Goal: Navigation & Orientation: Find specific page/section

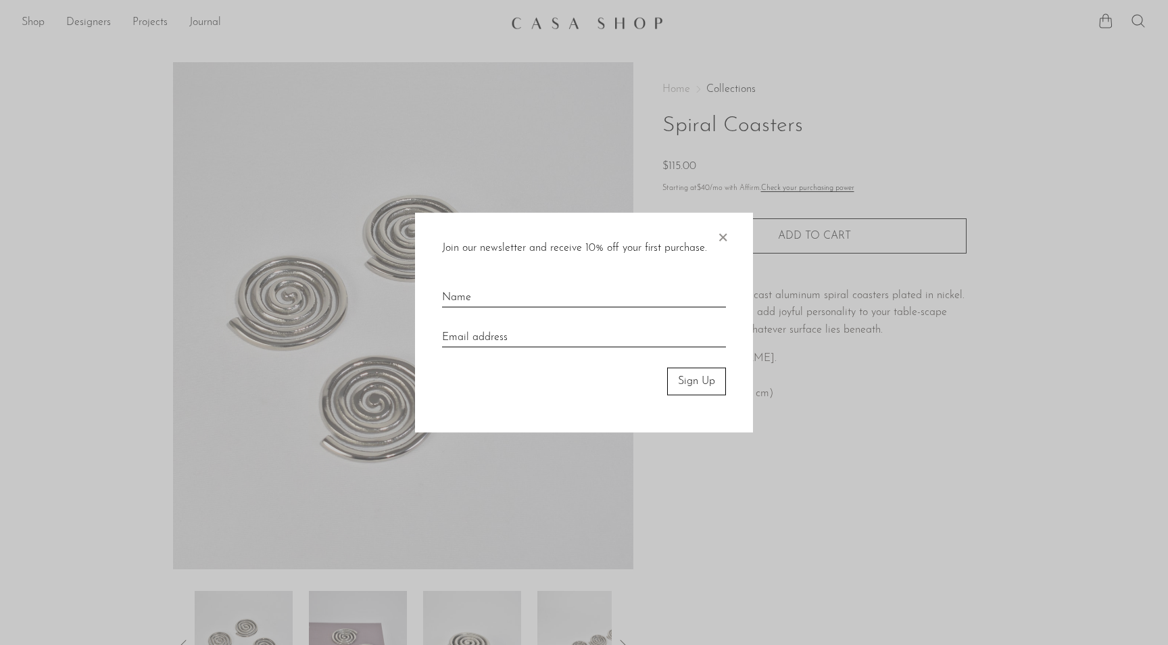
click at [724, 234] on span "×" at bounding box center [723, 234] width 14 height 43
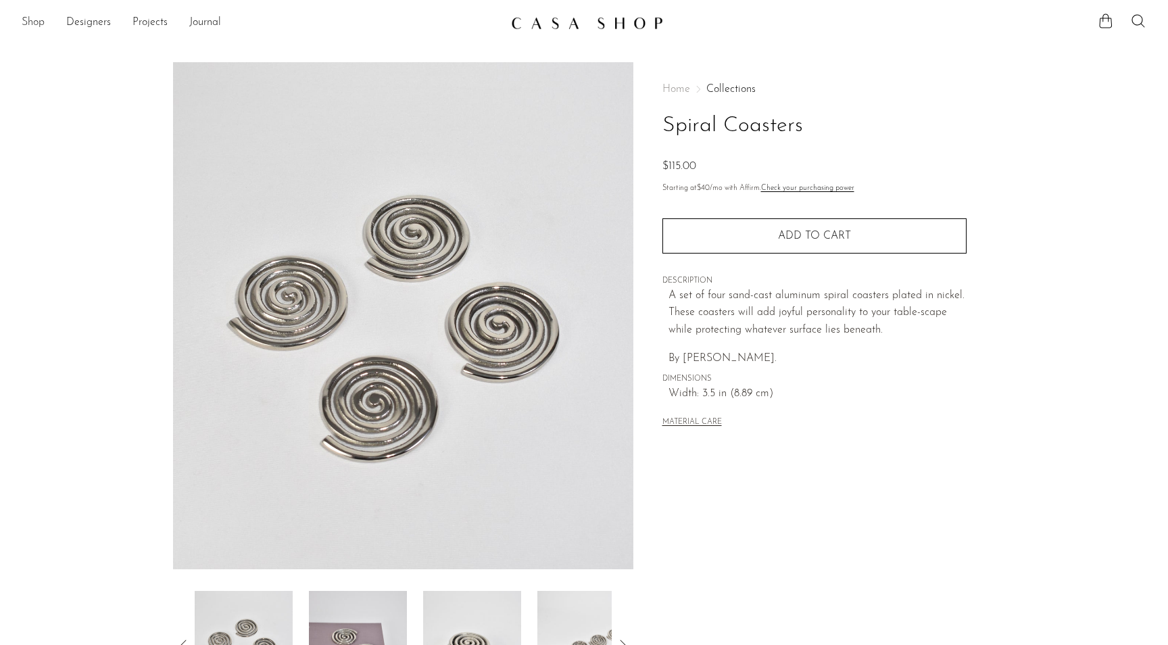
click at [26, 22] on link "Shop" at bounding box center [33, 23] width 23 height 18
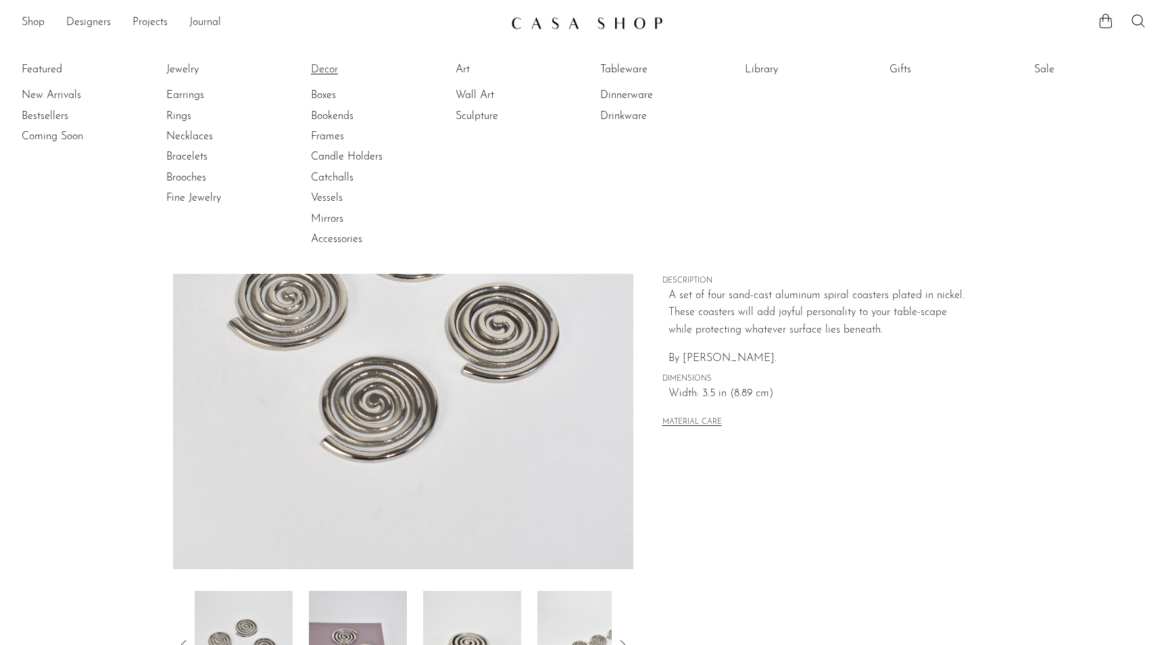
click at [323, 69] on link "Decor" at bounding box center [361, 69] width 101 height 15
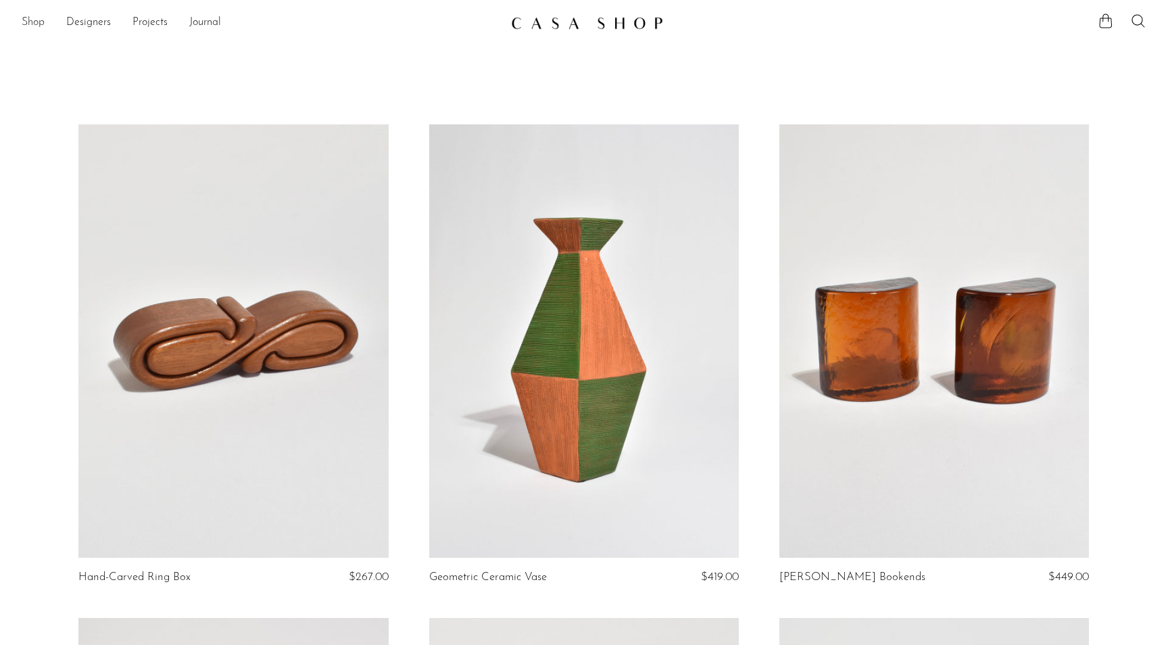
click at [37, 26] on link "Shop" at bounding box center [33, 23] width 23 height 18
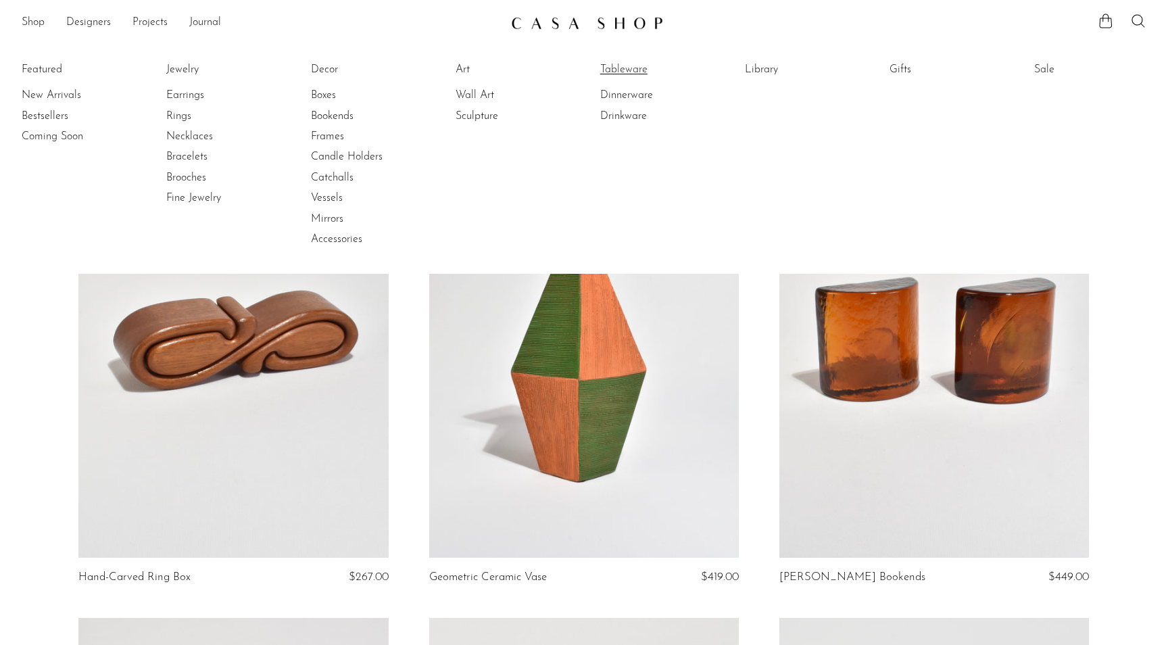
click at [636, 74] on link "Tableware" at bounding box center [650, 69] width 101 height 15
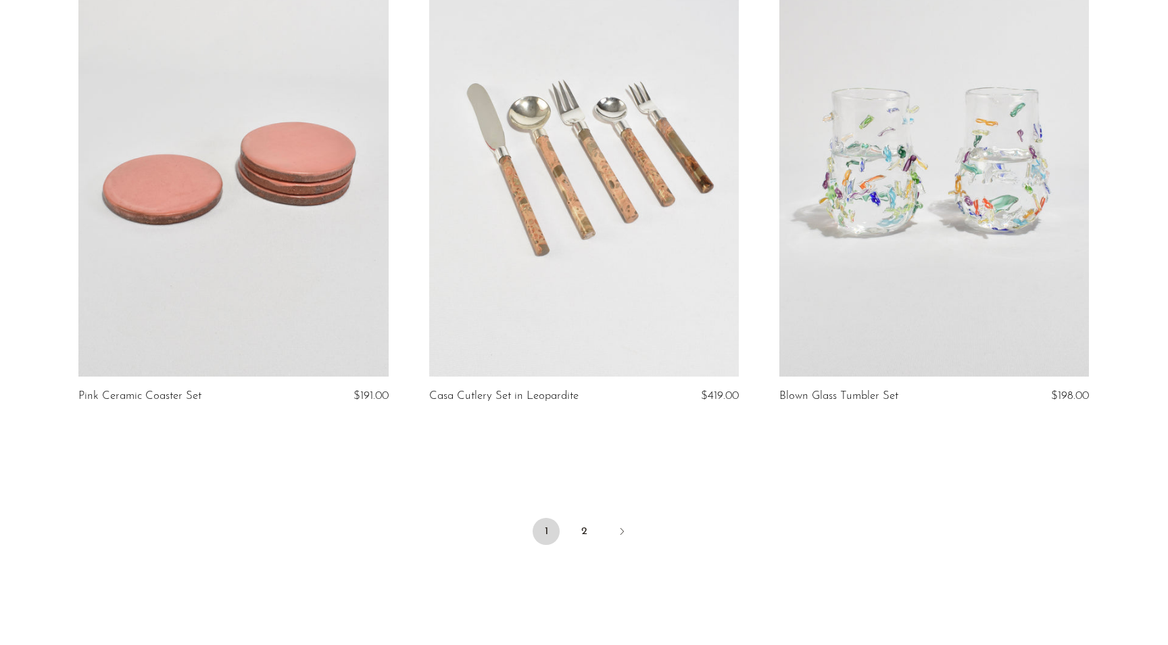
scroll to position [5733, 0]
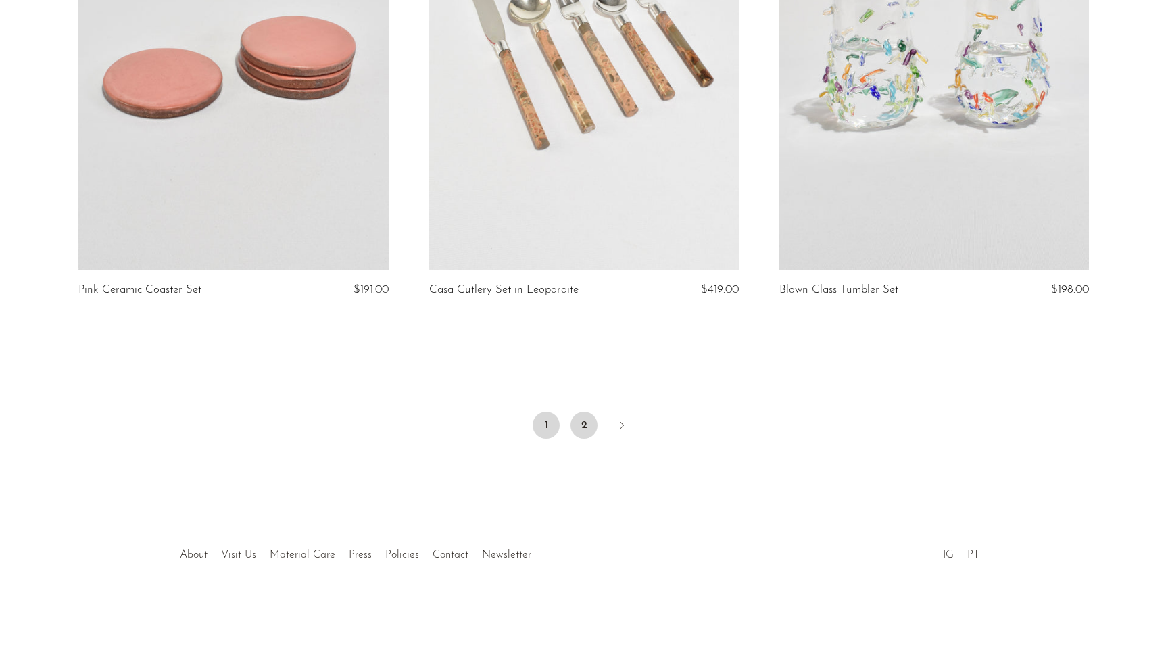
click at [578, 418] on link "2" at bounding box center [584, 425] width 27 height 27
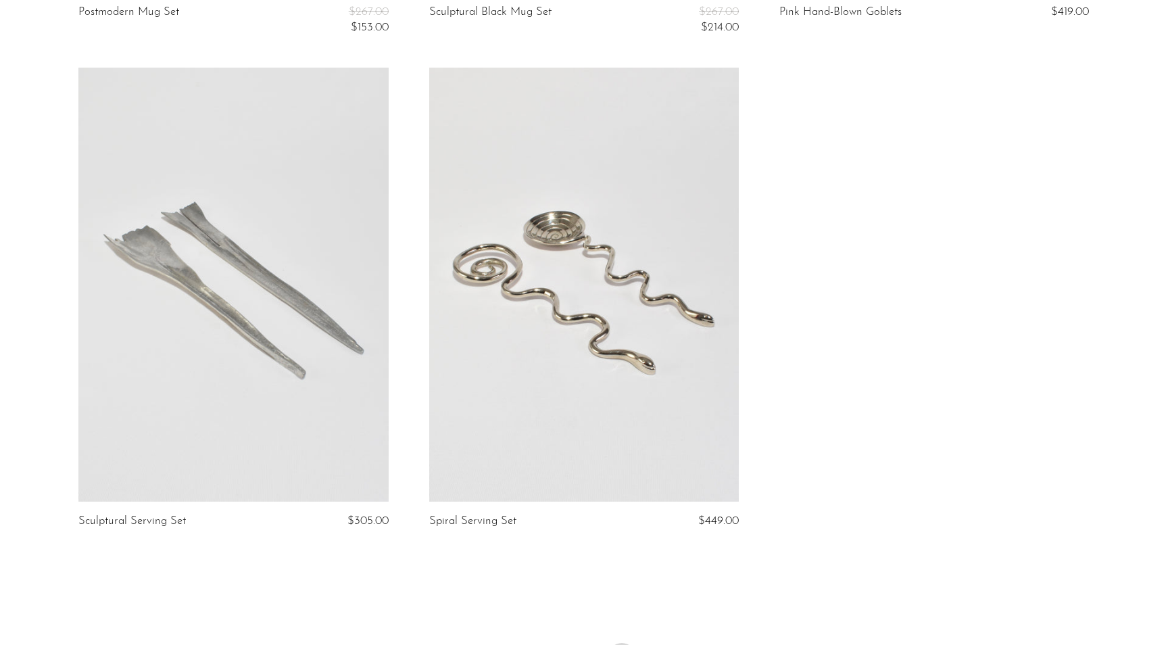
scroll to position [797, 0]
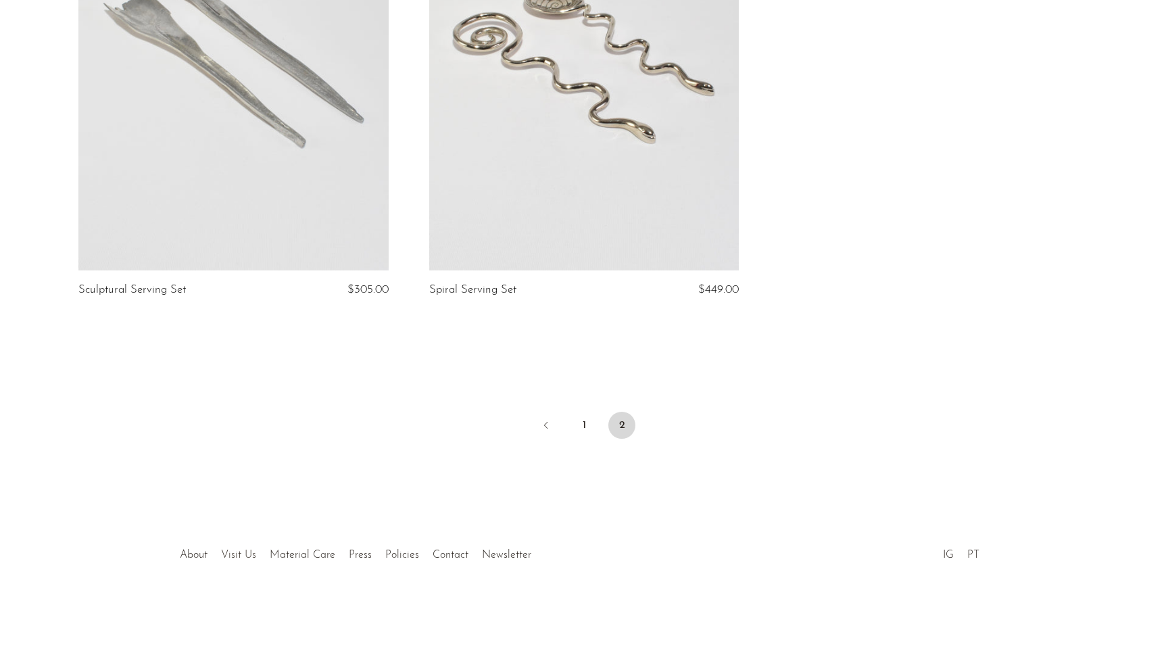
click at [246, 553] on link "Visit Us" at bounding box center [238, 555] width 35 height 11
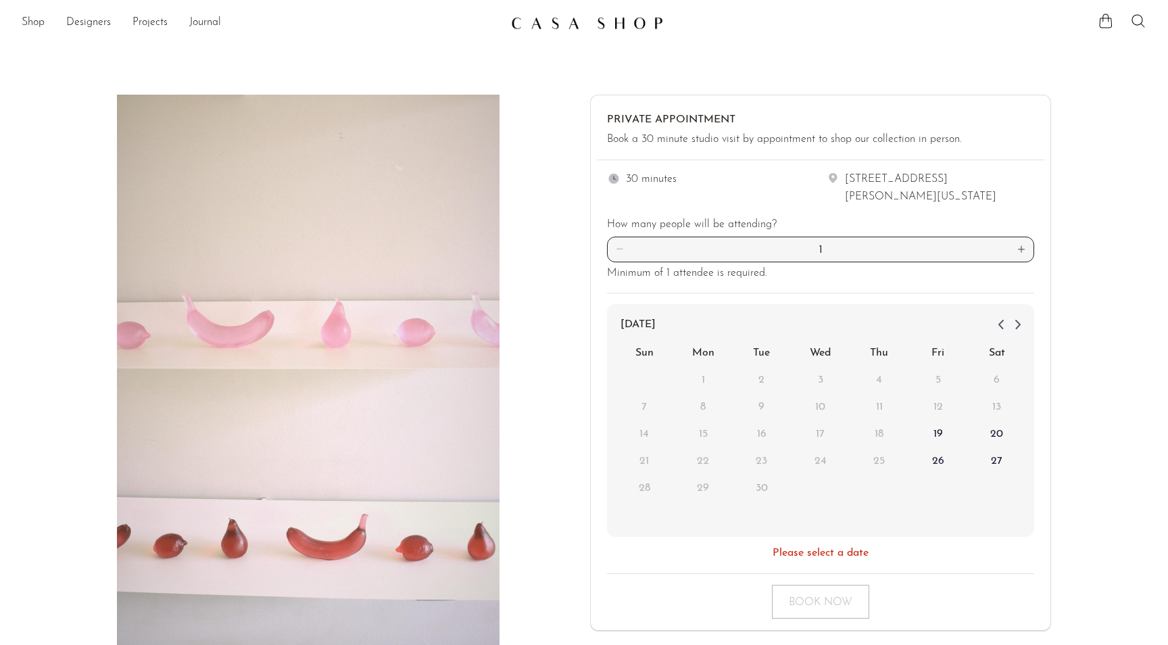
click at [556, 26] on img at bounding box center [587, 23] width 152 height 14
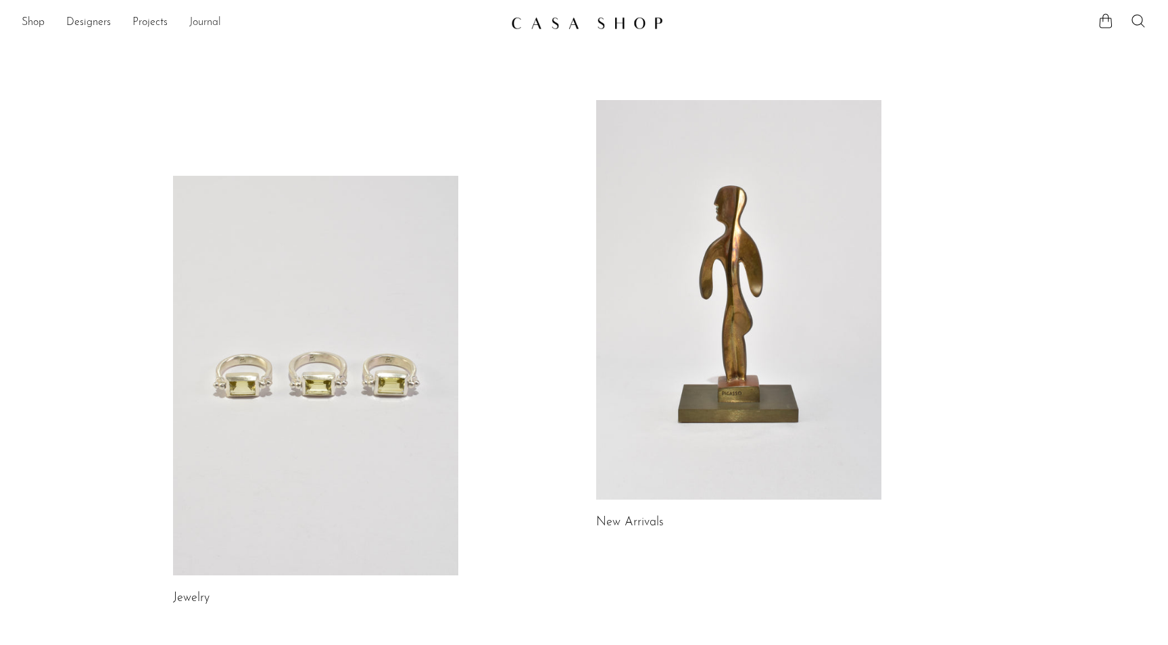
click at [195, 24] on link "Journal" at bounding box center [205, 23] width 32 height 18
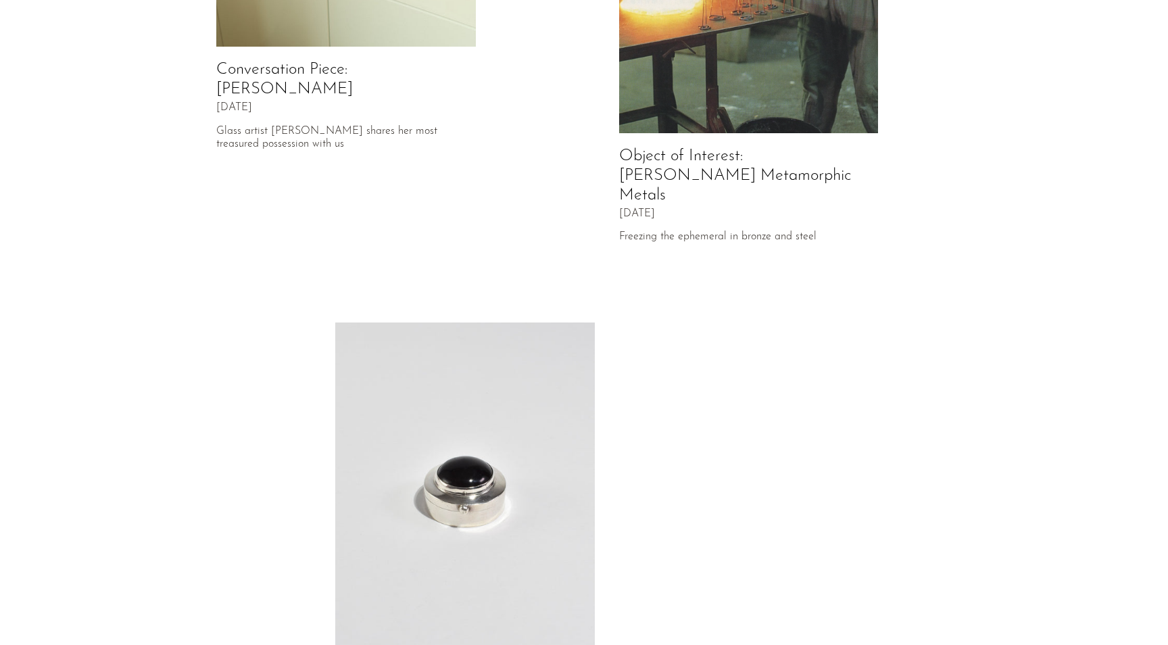
scroll to position [607, 0]
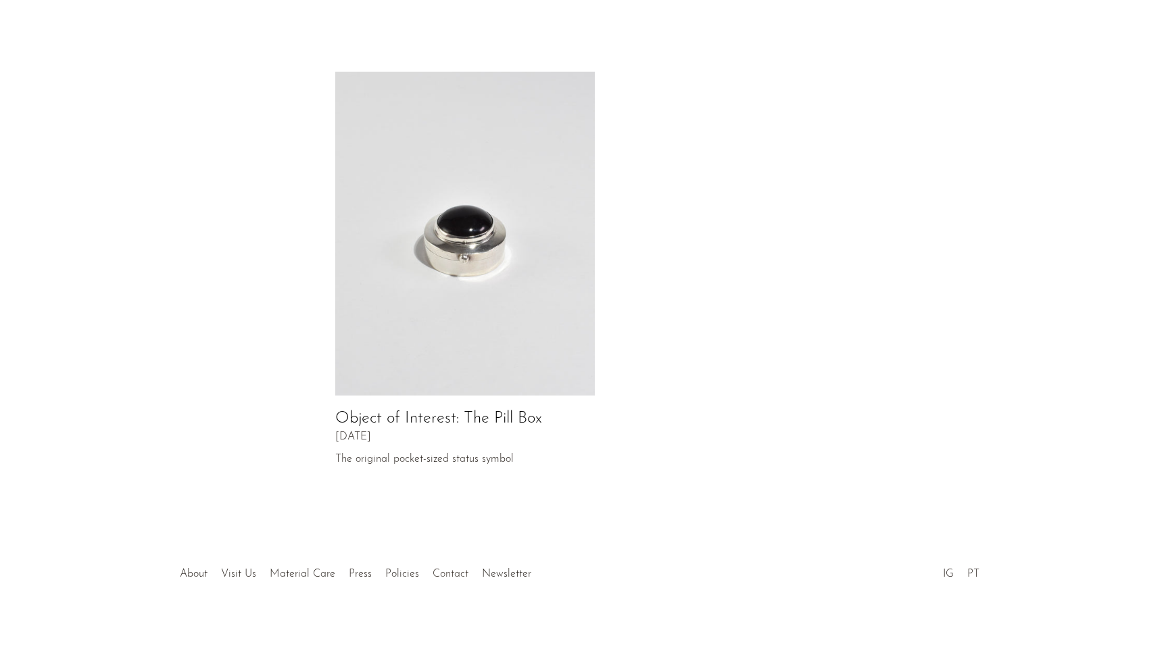
click at [447, 569] on link "Contact" at bounding box center [451, 574] width 36 height 11
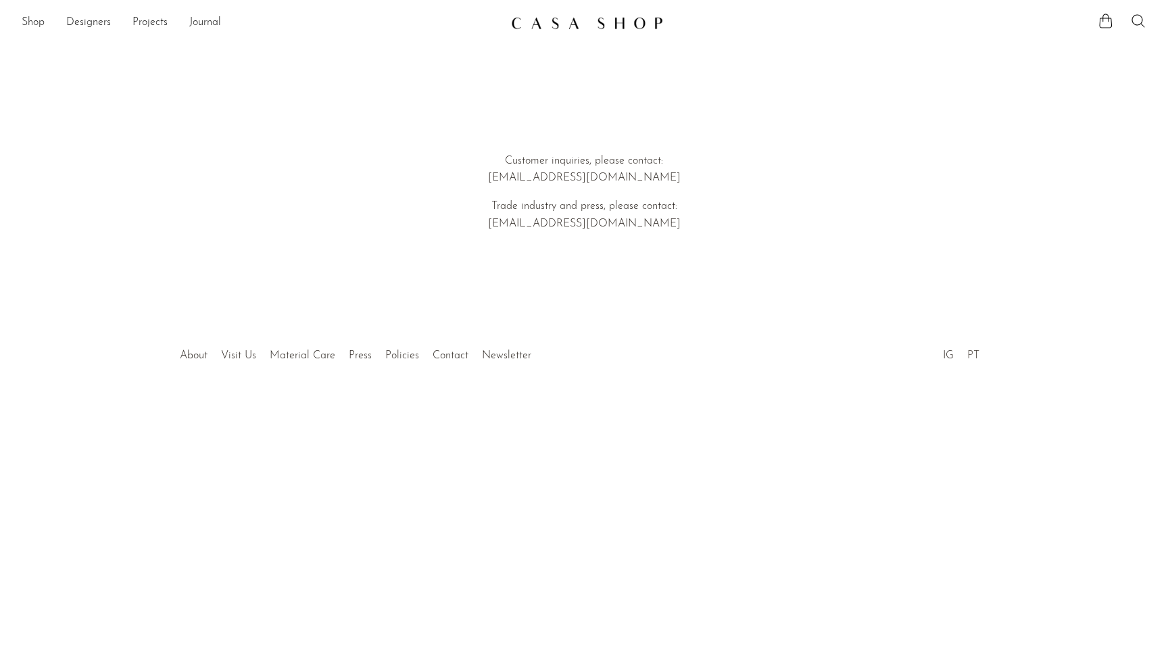
click at [974, 354] on link "PT" at bounding box center [974, 355] width 12 height 11
click at [949, 353] on link "IG" at bounding box center [948, 355] width 11 height 11
